Goal: Information Seeking & Learning: Learn about a topic

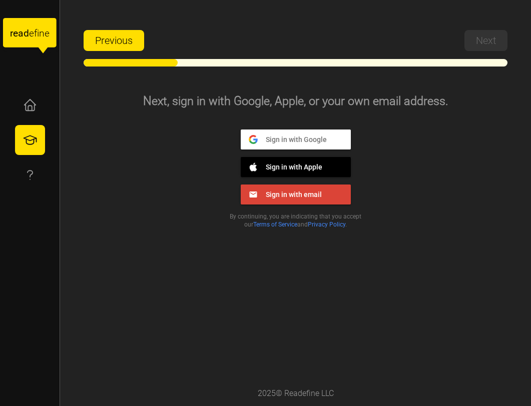
click at [312, 143] on span "Sign in with Google" at bounding box center [292, 139] width 69 height 9
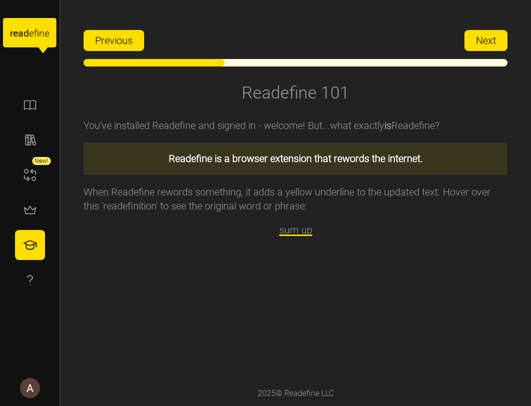
click at [501, 39] on button "Next" at bounding box center [486, 40] width 43 height 21
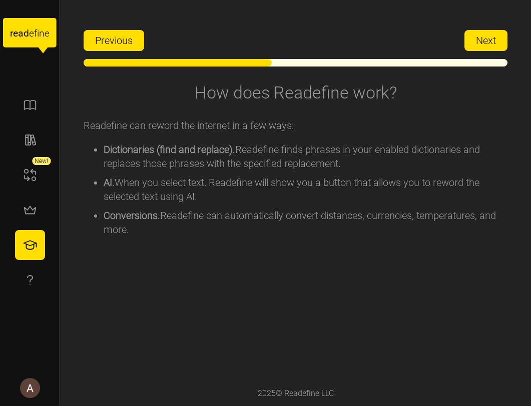
click at [494, 36] on span "Next" at bounding box center [486, 41] width 20 height 20
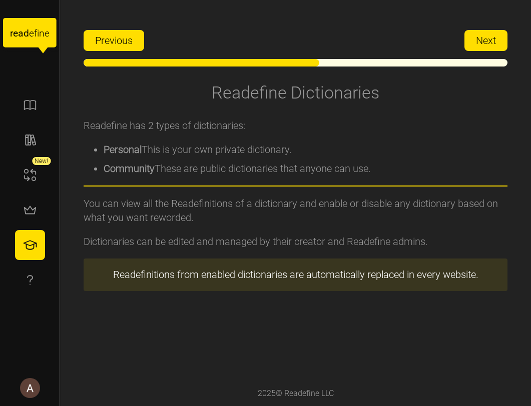
click at [487, 43] on span "Next" at bounding box center [486, 41] width 20 height 20
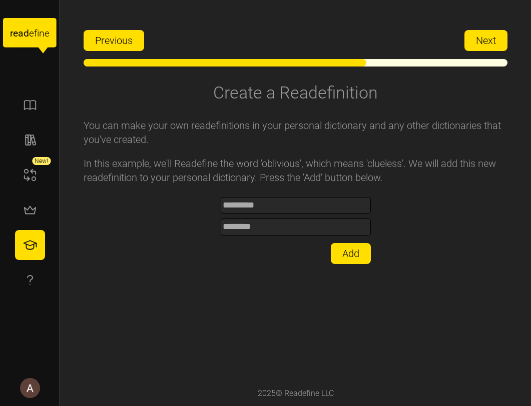
click at [491, 44] on span "Next" at bounding box center [486, 41] width 20 height 20
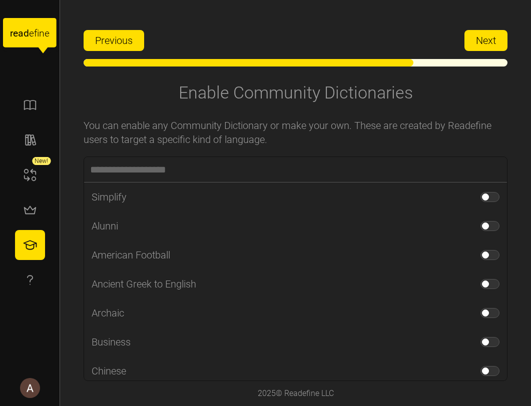
click at [469, 38] on button "Next" at bounding box center [486, 40] width 43 height 21
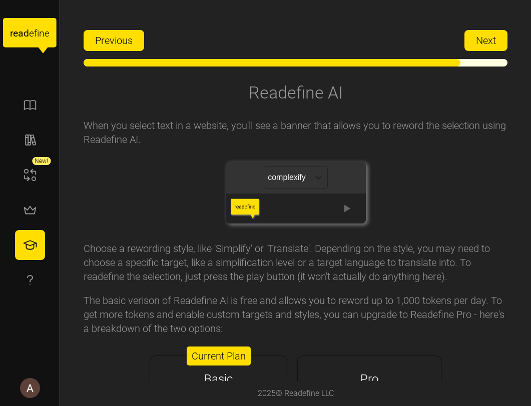
click at [481, 37] on span "Next" at bounding box center [486, 41] width 20 height 20
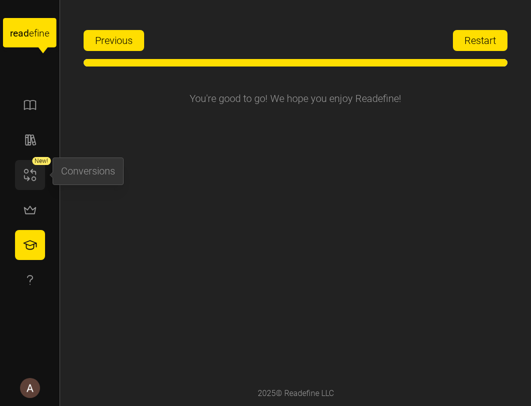
click at [26, 181] on icon "button" at bounding box center [30, 175] width 15 height 15
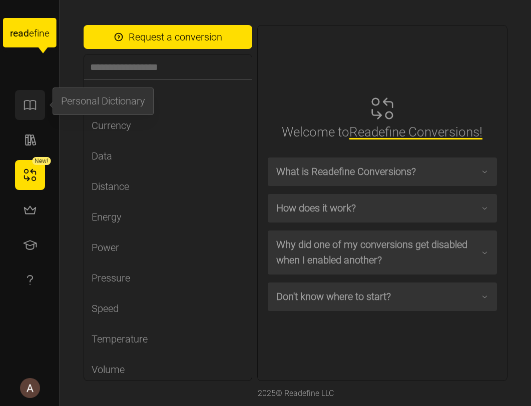
click at [31, 107] on icon "button" at bounding box center [30, 105] width 15 height 15
